Goal: Task Accomplishment & Management: Complete application form

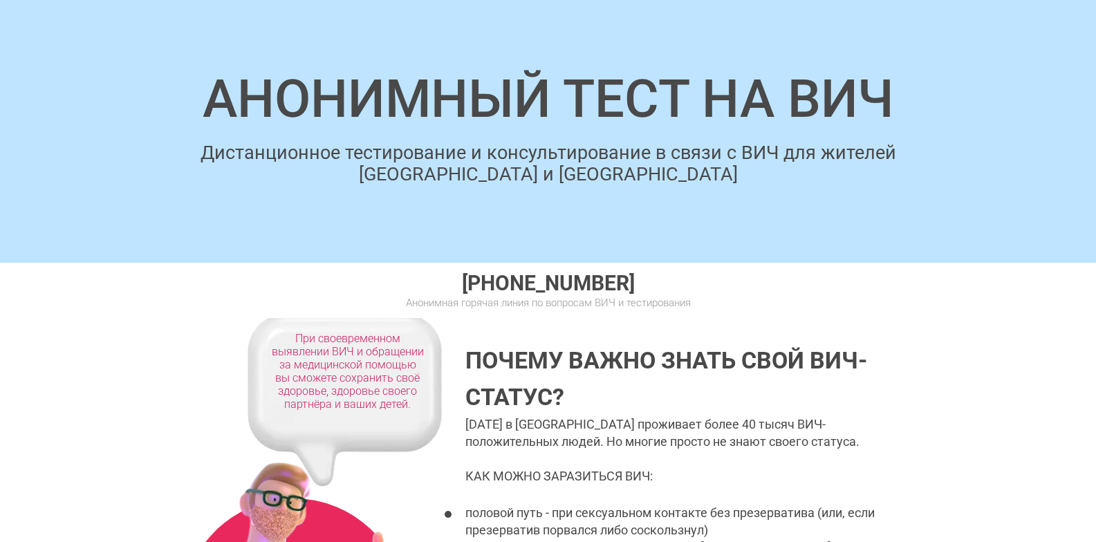
scroll to position [353, 0]
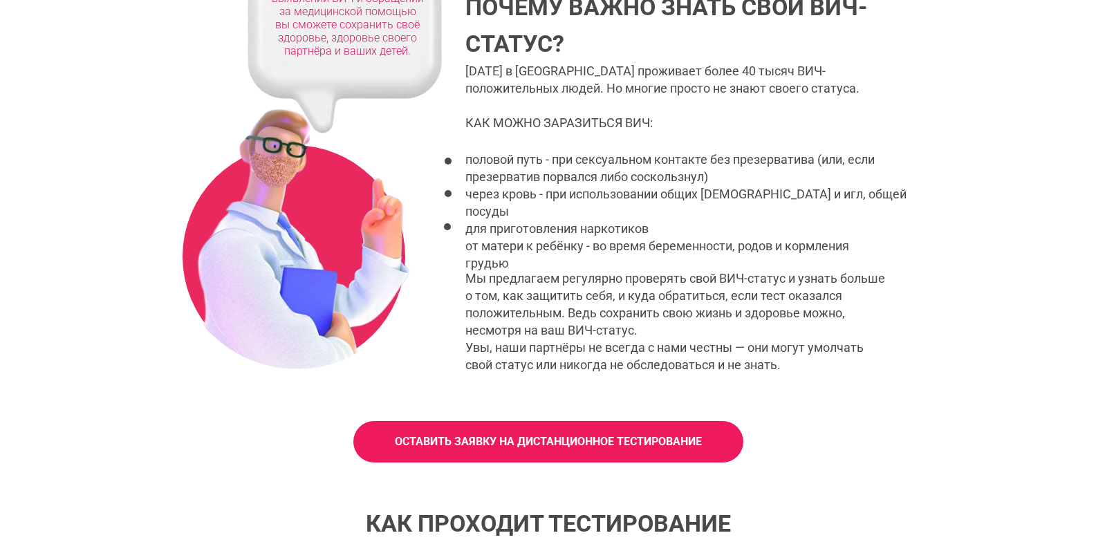
click at [708, 450] on link "ОСТАВИТЬ ЗАЯВКУ НА ДИСТАНЦИОННОЕ ТЕСТИРОВАНИЕ" at bounding box center [548, 442] width 390 height 42
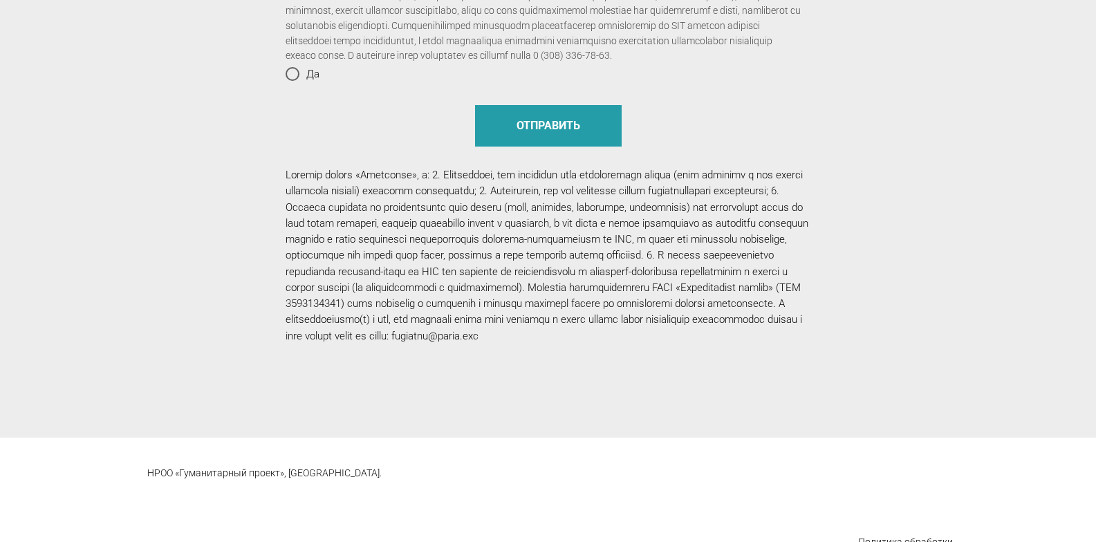
scroll to position [1529, 0]
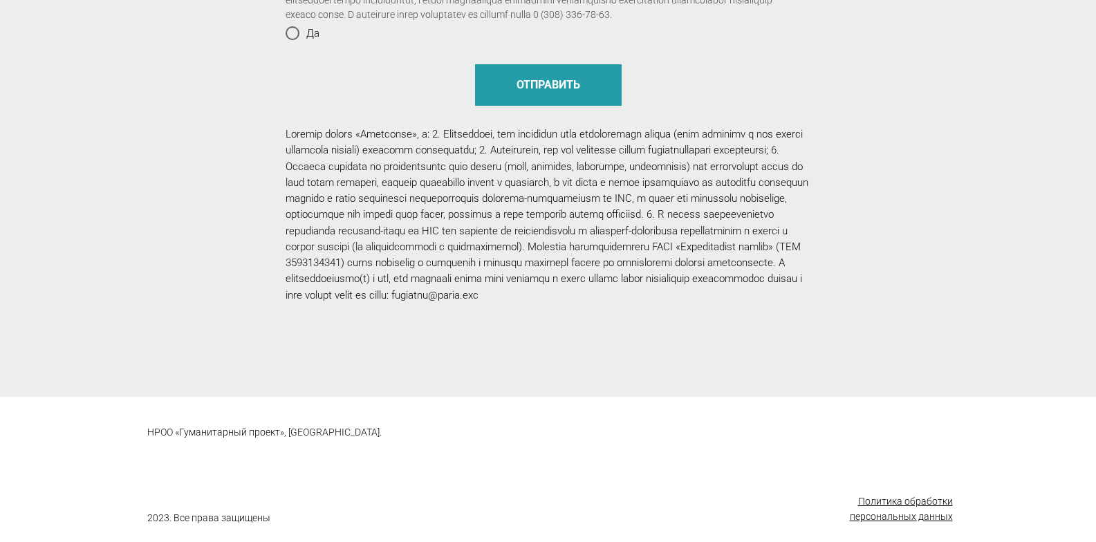
click at [856, 510] on div "Политика обработки персональных данных" at bounding box center [889, 509] width 128 height 30
